Goal: Task Accomplishment & Management: Manage account settings

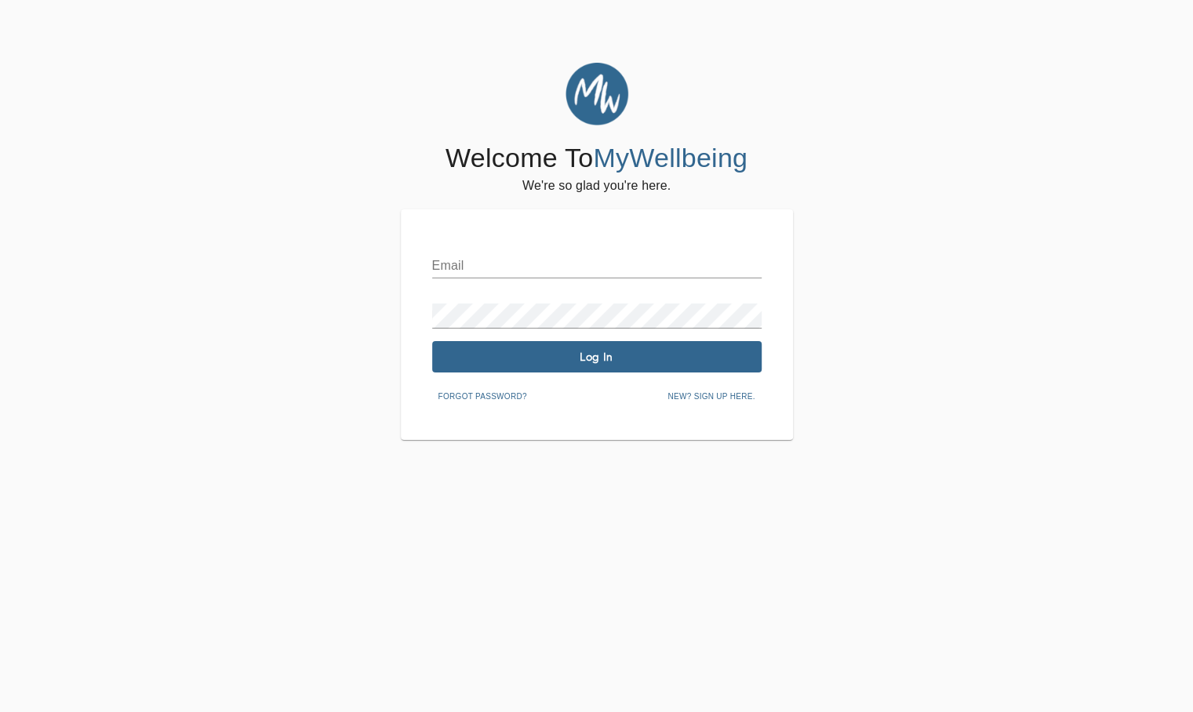
type input "[EMAIL_ADDRESS][DOMAIN_NAME]"
click at [445, 354] on span "Log In" at bounding box center [596, 357] width 317 height 15
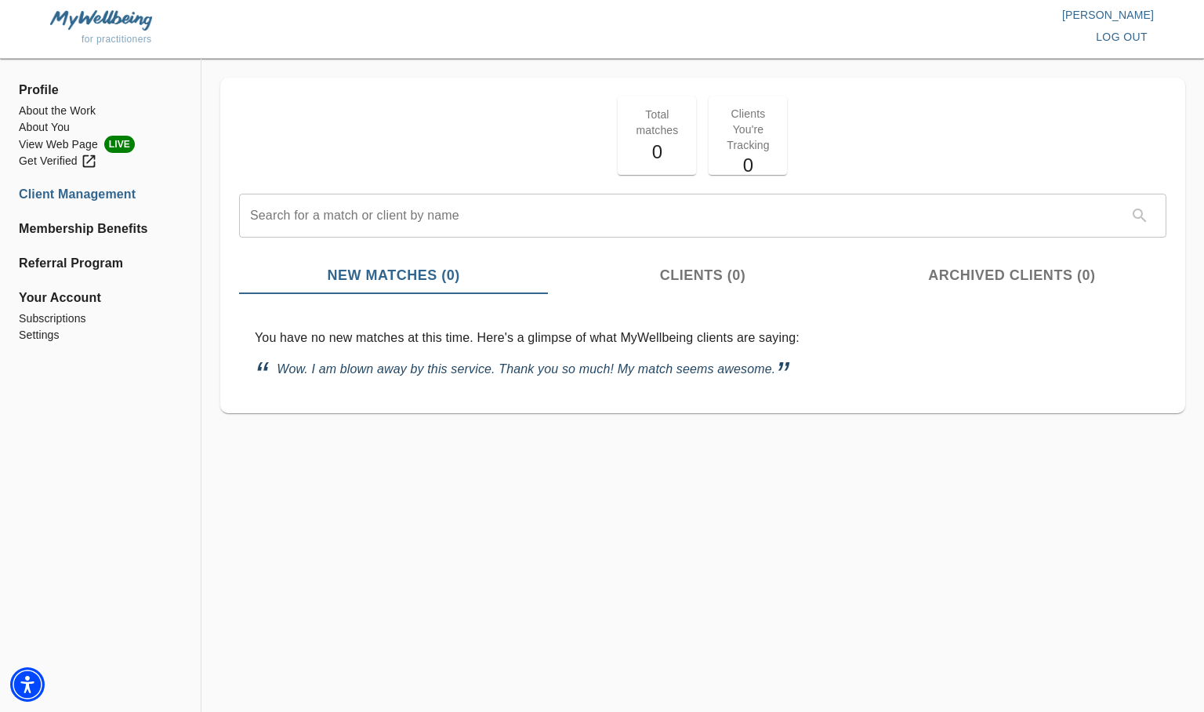
click at [710, 265] on span "Clients (0)" at bounding box center [702, 275] width 290 height 21
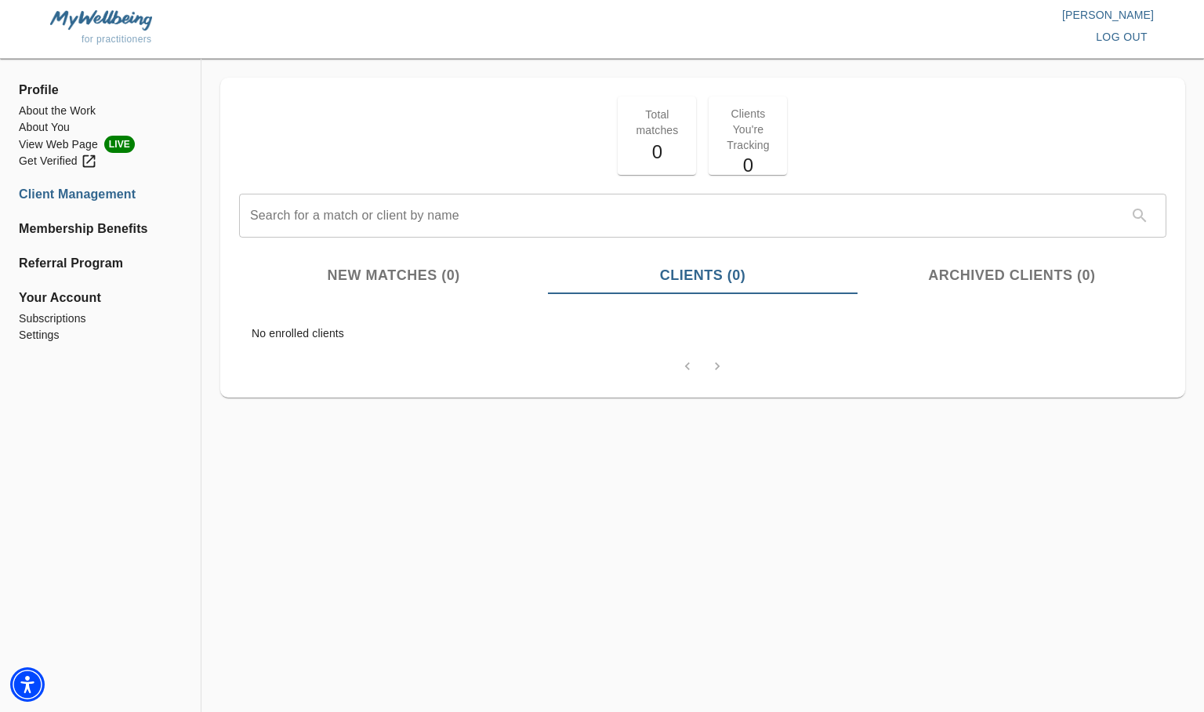
click at [949, 270] on span "Archived Clients (0)" at bounding box center [1012, 275] width 290 height 21
